Goal: Find specific page/section

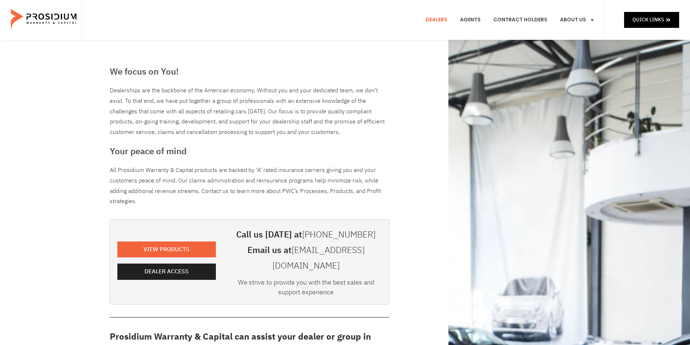
click at [161, 258] on e-page-transition at bounding box center [345, 172] width 690 height 345
click at [164, 267] on span "Dealer Access" at bounding box center [168, 272] width 44 height 11
click at [150, 267] on span "Dealer Access" at bounding box center [168, 272] width 44 height 11
